Goal: Find specific page/section: Find specific page/section

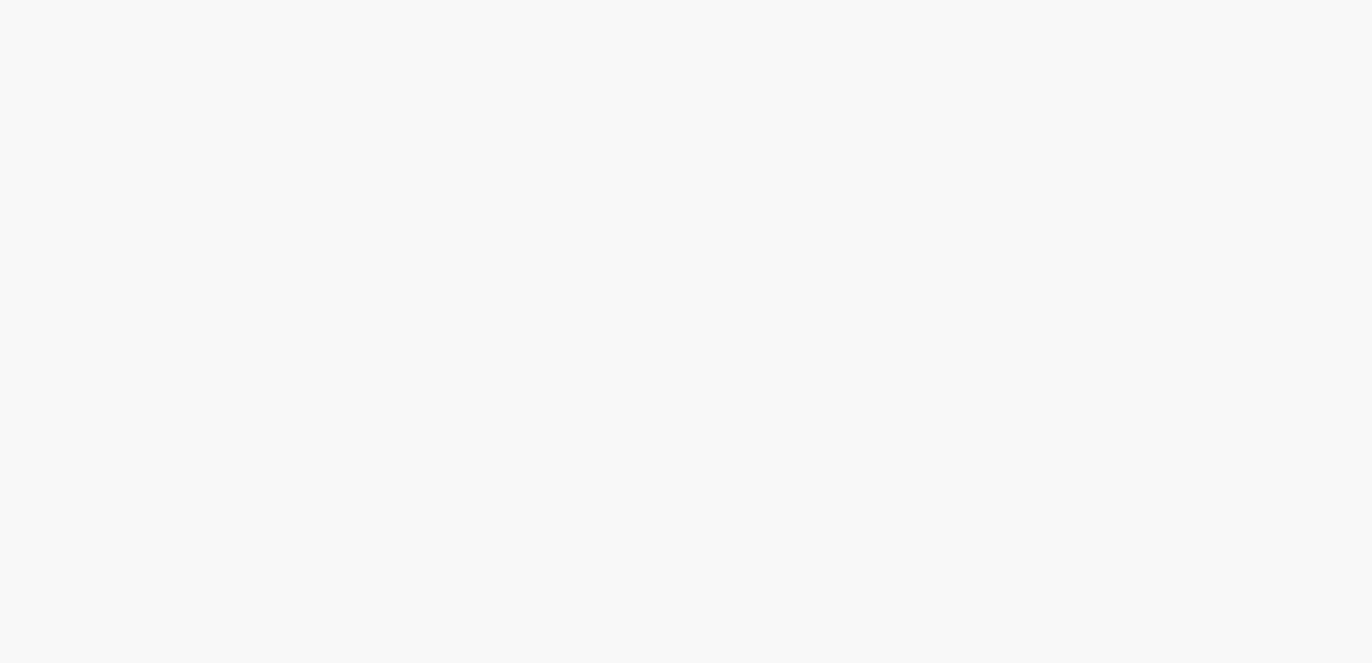
select select
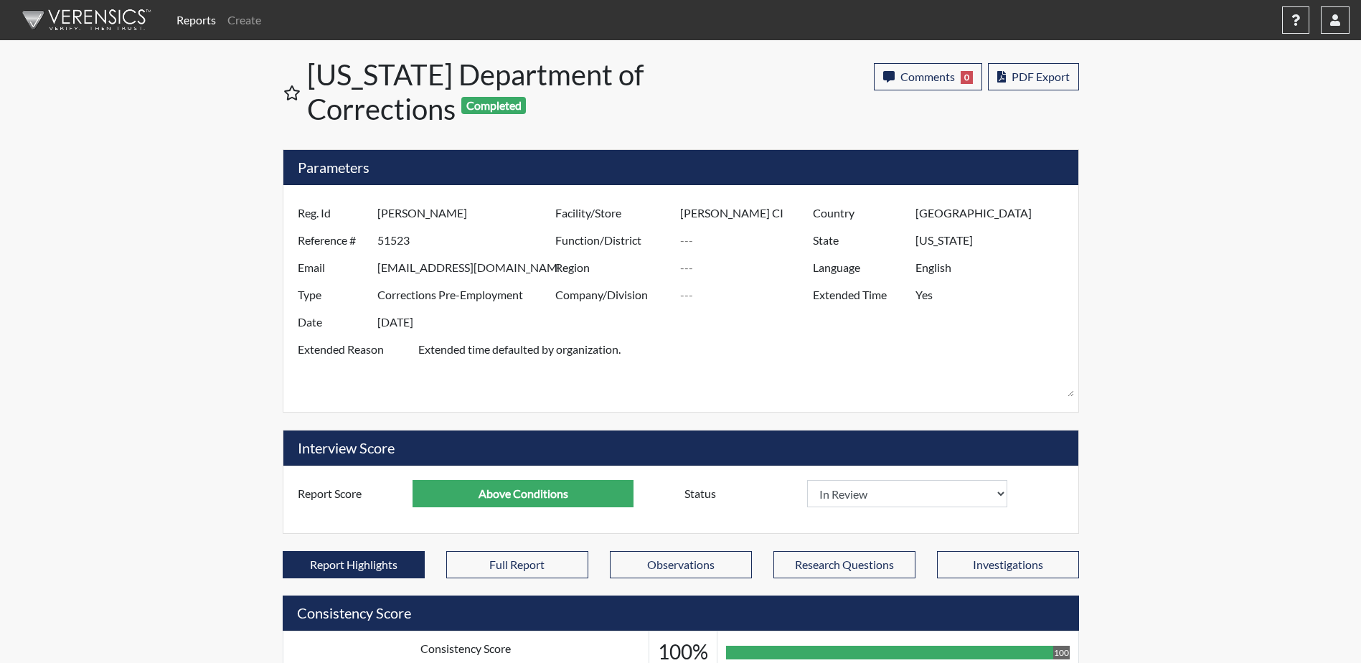
click at [112, 27] on img at bounding box center [83, 20] width 165 height 43
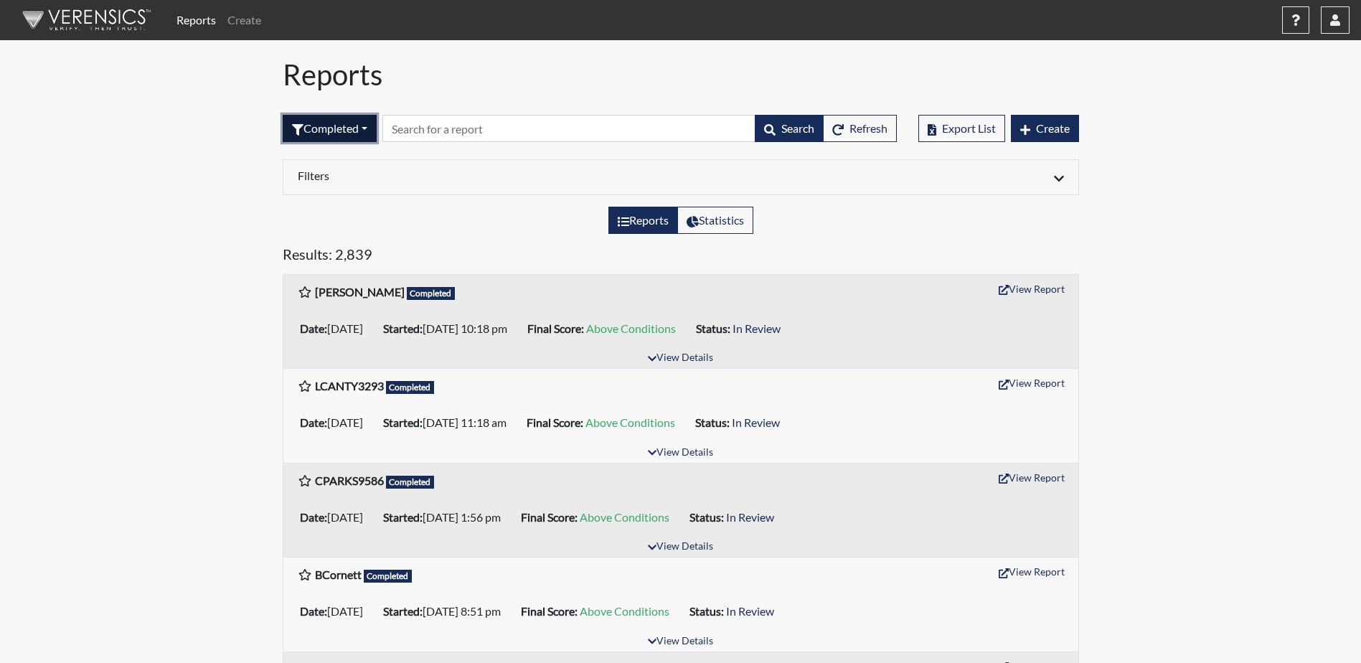
click at [365, 133] on button "Completed" at bounding box center [330, 128] width 94 height 27
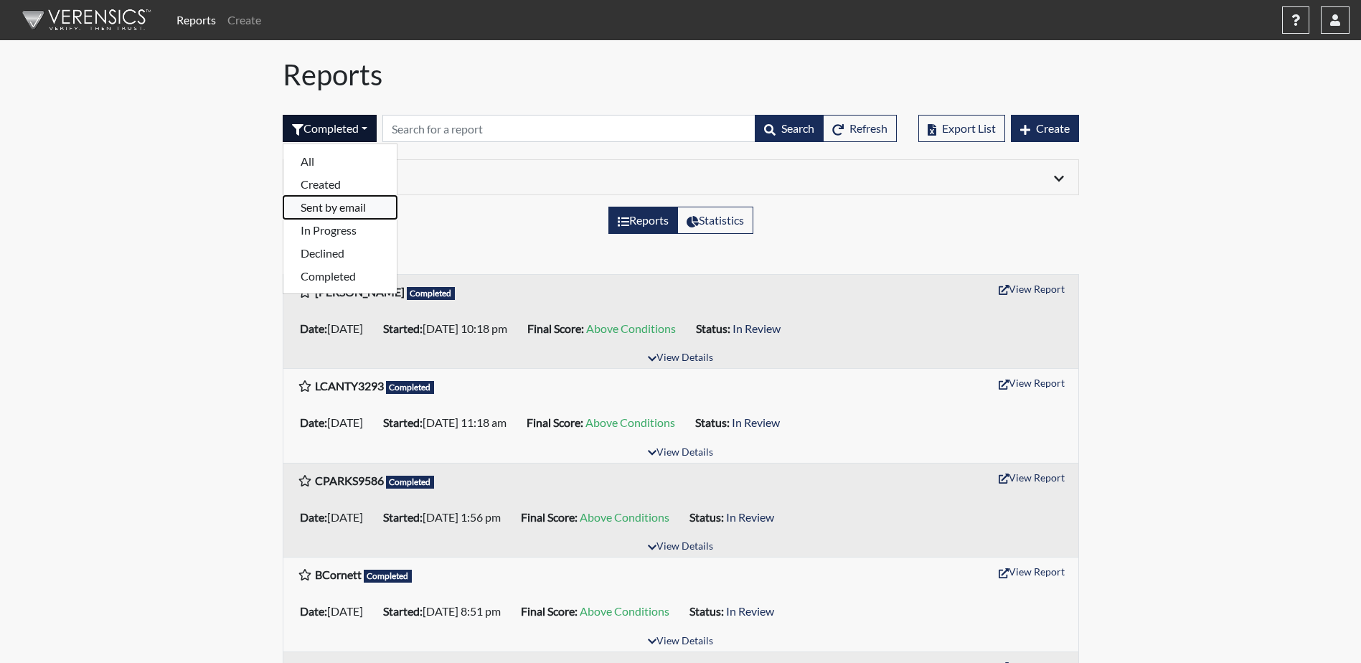
click at [385, 207] on button "Sent by email" at bounding box center [339, 207] width 113 height 23
